Goal: Check status

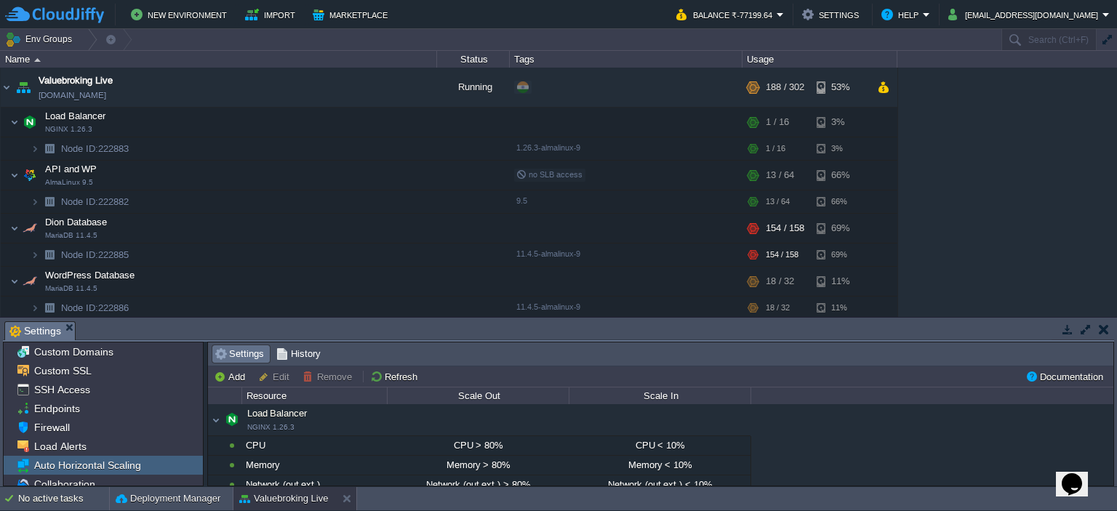
scroll to position [300, 0]
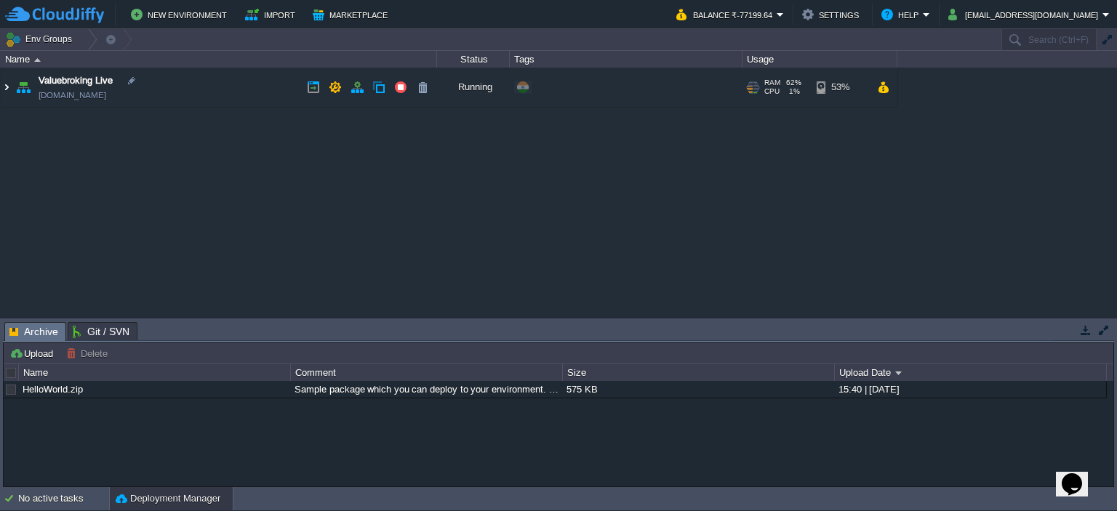
click at [4, 86] on img at bounding box center [7, 87] width 12 height 39
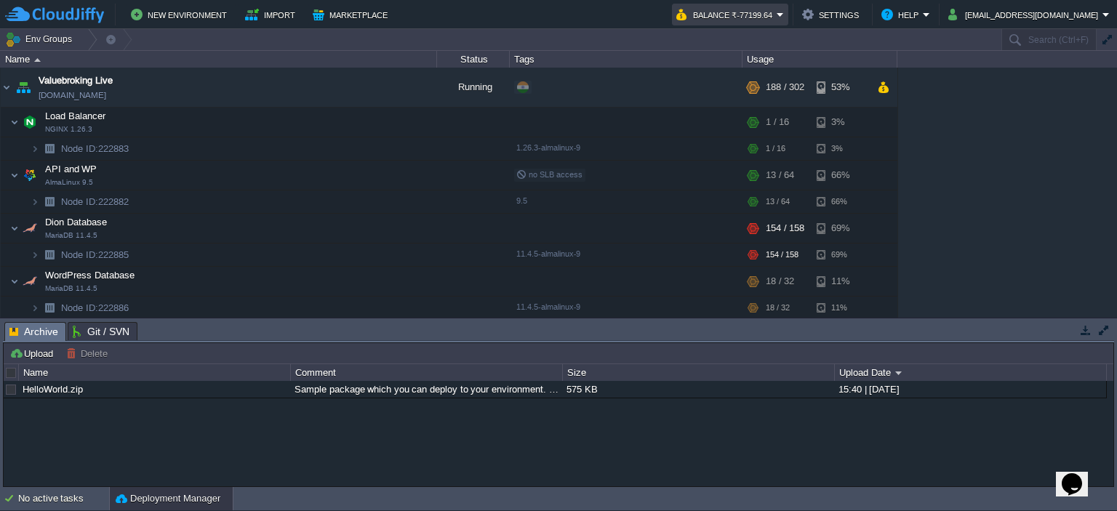
click at [756, 13] on button "Balance ₹-77199.64" at bounding box center [726, 14] width 100 height 17
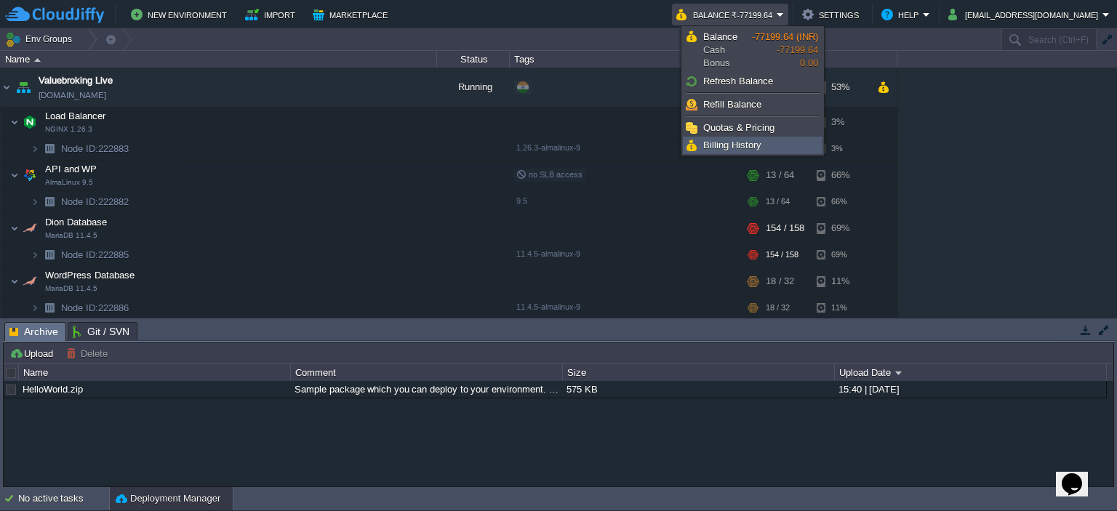
click at [736, 143] on span "Billing History" at bounding box center [732, 145] width 58 height 11
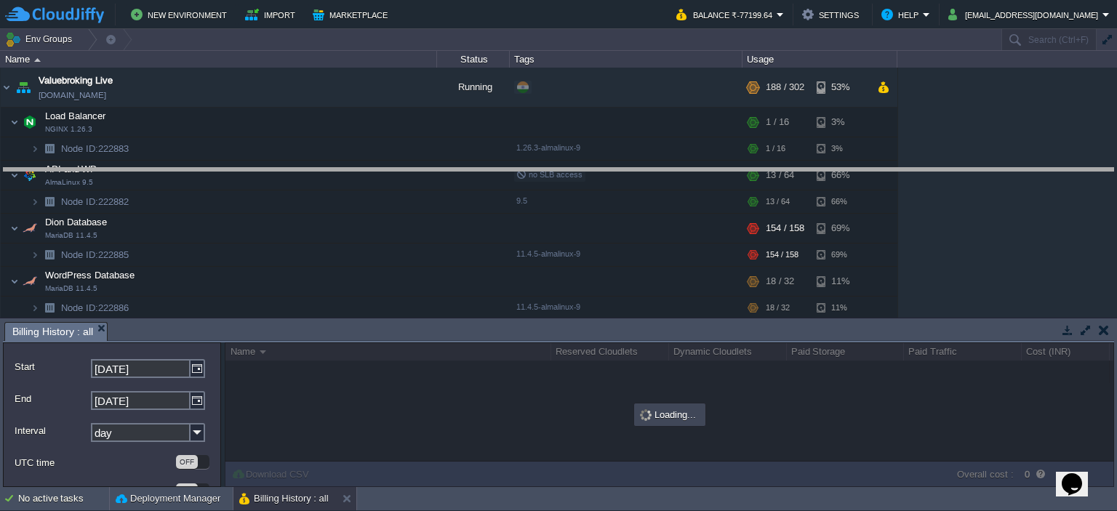
drag, startPoint x: 654, startPoint y: 325, endPoint x: 698, endPoint y: 171, distance: 160.4
click at [698, 171] on body "New Environment Import Marketplace Bonus ₹0.00 Upgrade Account Balance ₹-77199.…" at bounding box center [558, 255] width 1117 height 511
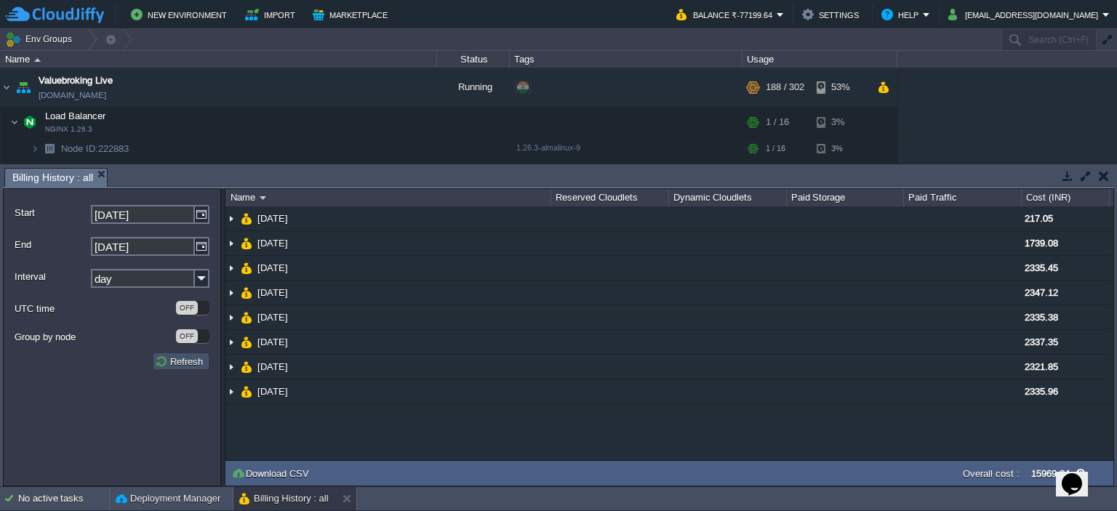
click at [172, 358] on button "Refresh" at bounding box center [181, 361] width 52 height 13
